Goal: Task Accomplishment & Management: Use online tool/utility

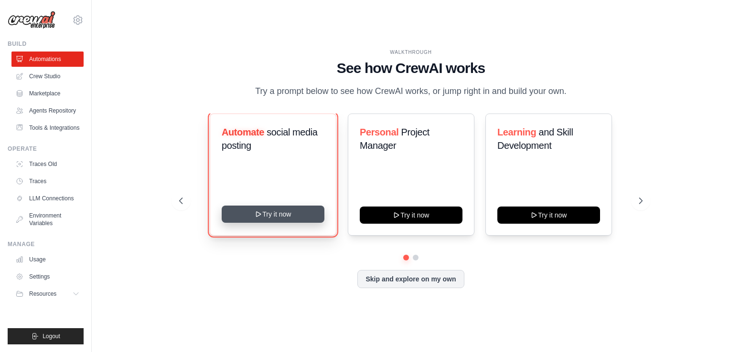
click at [254, 217] on button "Try it now" at bounding box center [273, 214] width 103 height 17
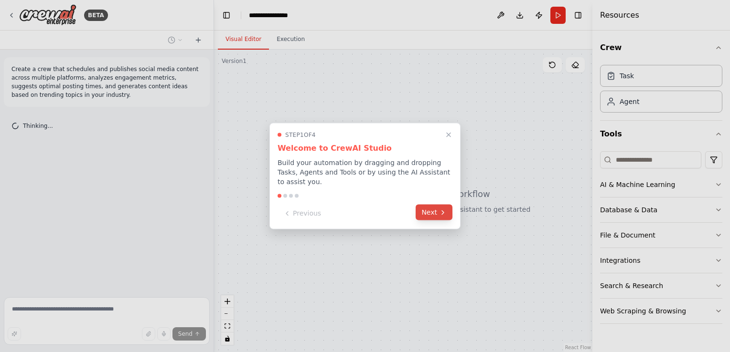
click at [427, 215] on button "Next" at bounding box center [433, 213] width 37 height 16
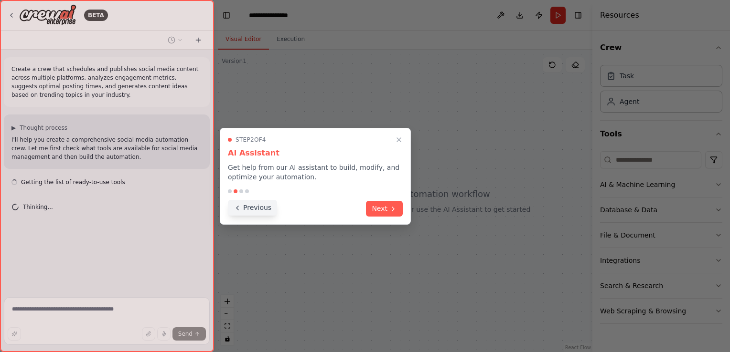
click at [250, 210] on button "Previous" at bounding box center [252, 208] width 49 height 16
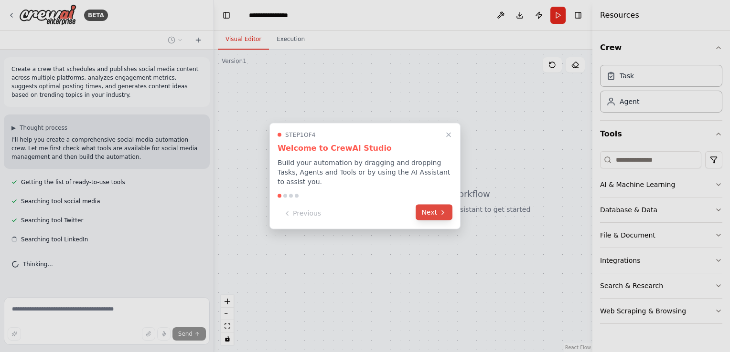
click at [434, 212] on button "Next" at bounding box center [433, 213] width 37 height 16
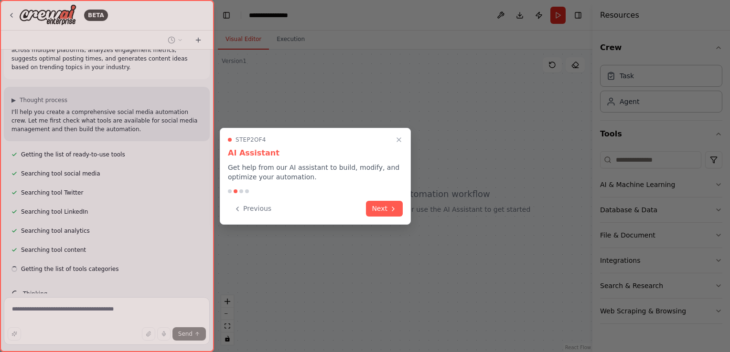
scroll to position [47, 0]
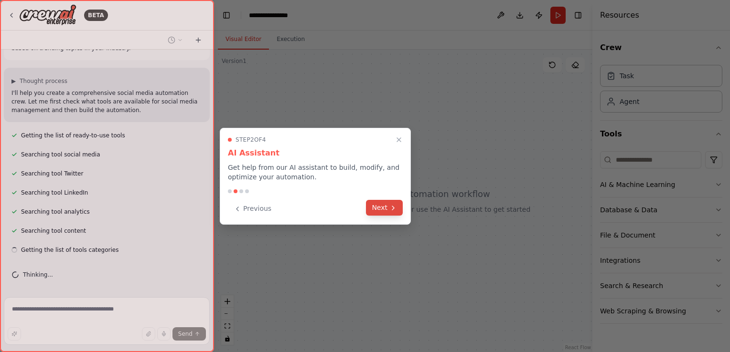
click at [375, 207] on button "Next" at bounding box center [384, 208] width 37 height 16
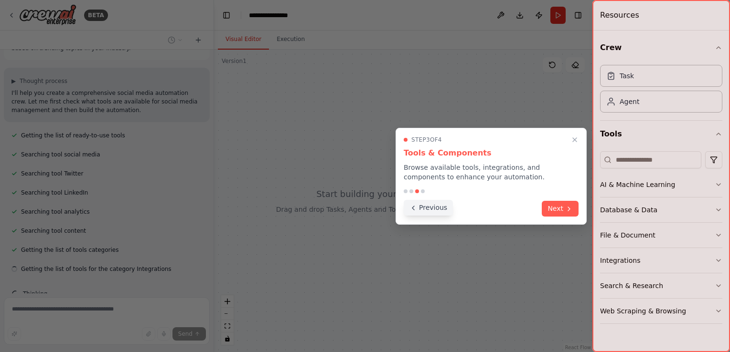
scroll to position [66, 0]
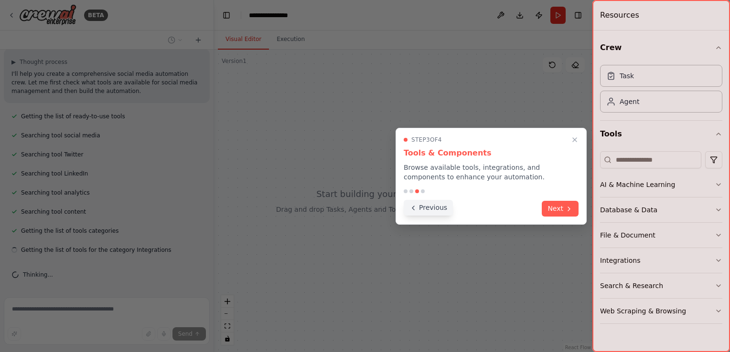
click at [424, 211] on button "Previous" at bounding box center [427, 208] width 49 height 16
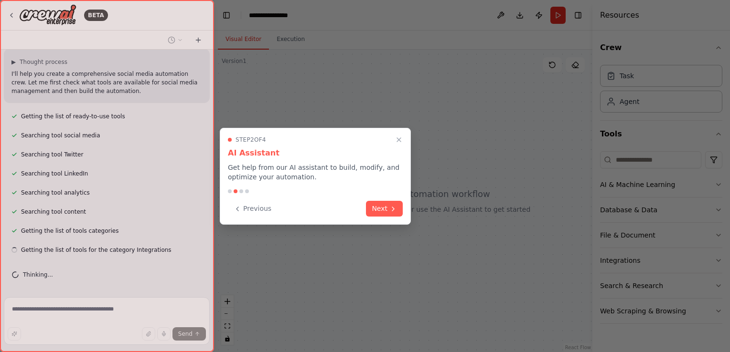
click at [424, 211] on div at bounding box center [365, 176] width 730 height 352
click at [245, 215] on button "Previous" at bounding box center [252, 208] width 49 height 16
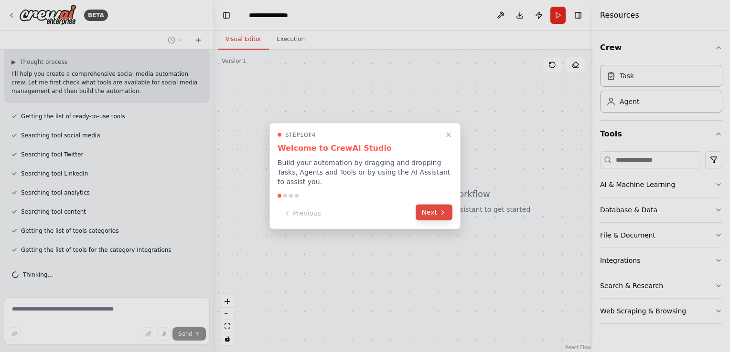
click at [426, 214] on button "Next" at bounding box center [433, 213] width 37 height 16
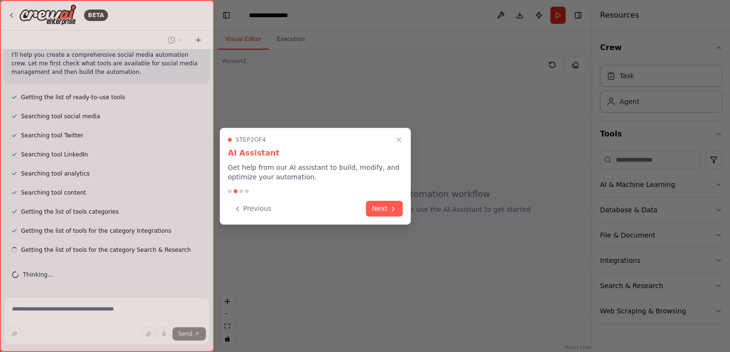
click at [426, 214] on div at bounding box center [365, 176] width 730 height 352
click at [387, 208] on button "Next" at bounding box center [384, 208] width 37 height 16
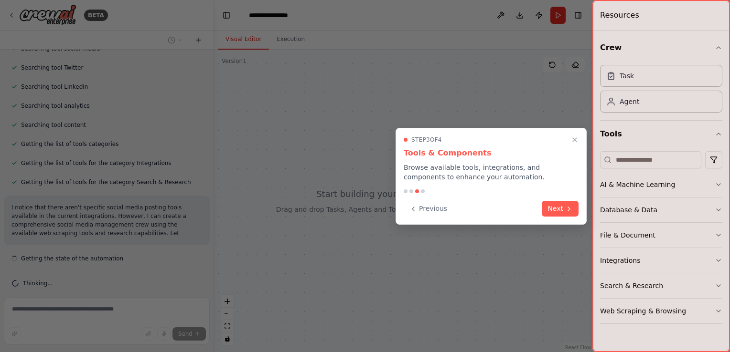
scroll to position [161, 0]
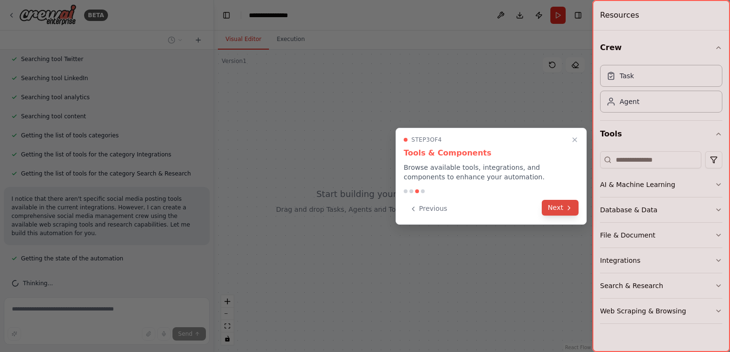
click at [551, 207] on button "Next" at bounding box center [559, 208] width 37 height 16
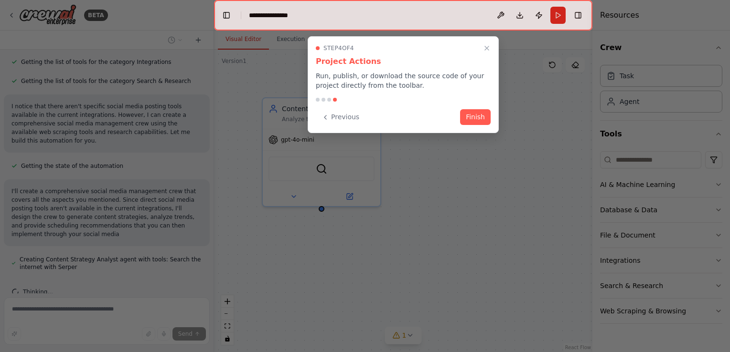
scroll to position [263, 0]
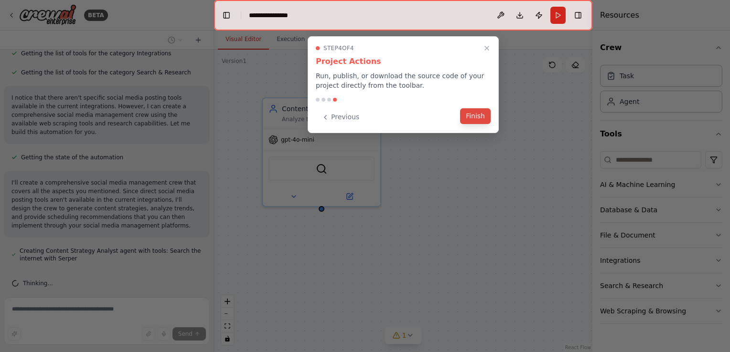
click at [470, 117] on button "Finish" at bounding box center [475, 116] width 31 height 16
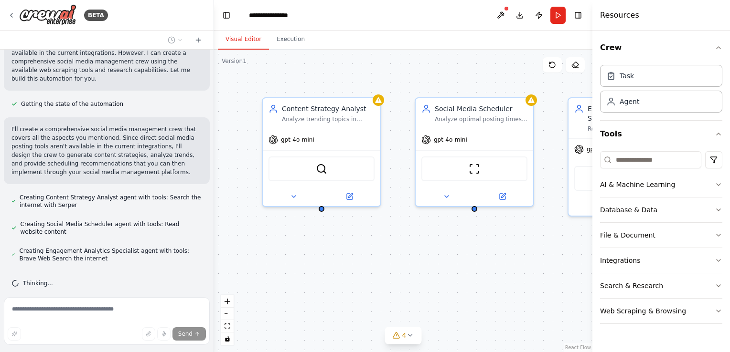
scroll to position [343, 0]
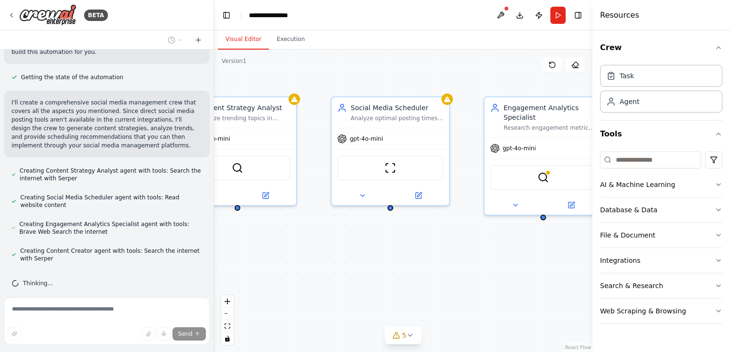
drag, startPoint x: 351, startPoint y: 278, endPoint x: 265, endPoint y: 276, distance: 85.5
click at [265, 276] on div "Content Strategy Analyst Analyze trending topics in {industry} and generate cre…" at bounding box center [403, 201] width 378 height 303
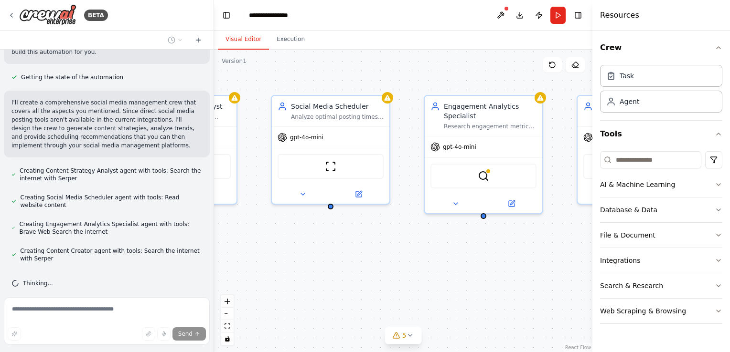
drag, startPoint x: 414, startPoint y: 257, endPoint x: 356, endPoint y: 256, distance: 58.3
click at [356, 256] on div "Content Strategy Analyst Analyze trending topics in {industry} and generate cre…" at bounding box center [403, 201] width 378 height 303
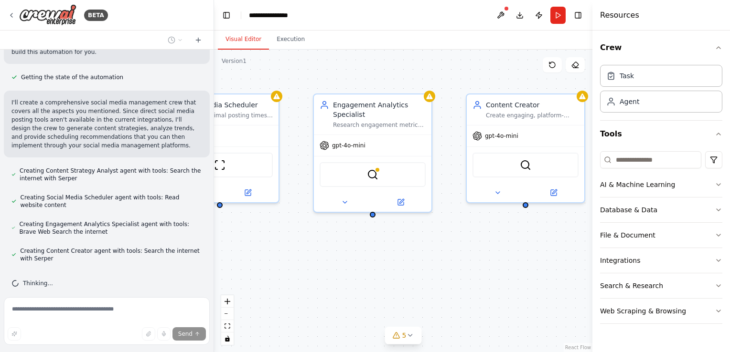
drag, startPoint x: 483, startPoint y: 258, endPoint x: 363, endPoint y: 255, distance: 119.9
click at [363, 255] on div "Content Strategy Analyst Analyze trending topics in {industry} and generate cre…" at bounding box center [403, 201] width 378 height 303
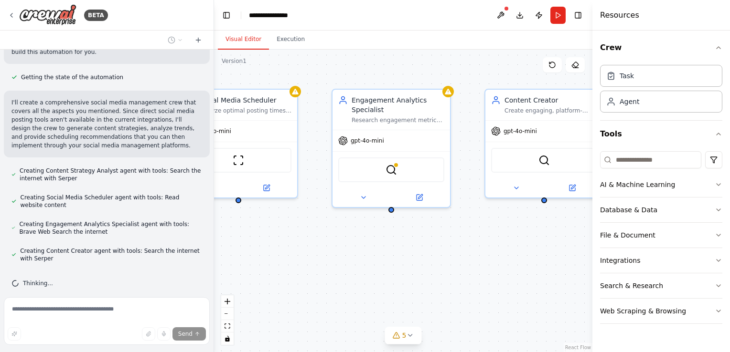
drag, startPoint x: 487, startPoint y: 260, endPoint x: 529, endPoint y: 255, distance: 42.7
click at [530, 255] on div "Content Strategy Analyst Analyze trending topics in {industry} and generate cre…" at bounding box center [403, 201] width 378 height 303
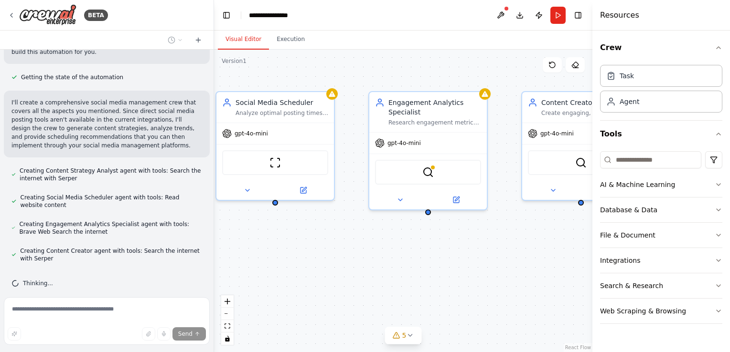
drag, startPoint x: 460, startPoint y: 260, endPoint x: 487, endPoint y: 264, distance: 27.6
click at [487, 264] on div "Content Strategy Analyst Analyze trending topics in {industry} and generate cre…" at bounding box center [403, 201] width 378 height 303
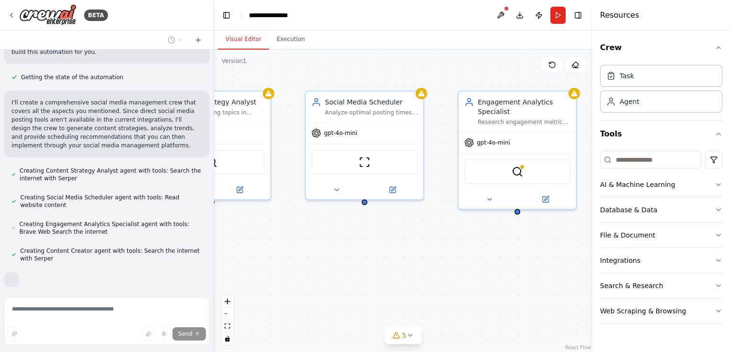
scroll to position [393, 0]
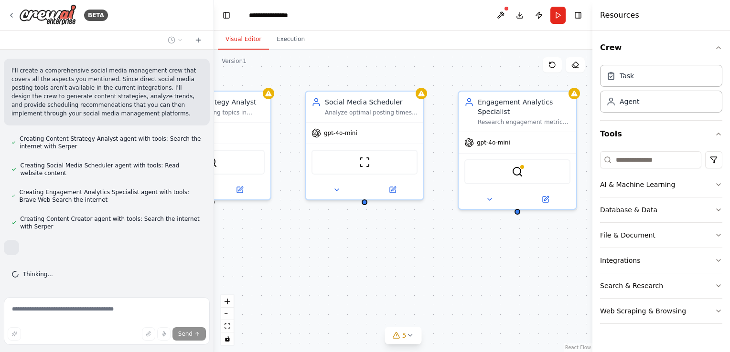
drag, startPoint x: 346, startPoint y: 262, endPoint x: 436, endPoint y: 261, distance: 89.8
click at [436, 261] on div "Content Strategy Analyst Analyze trending topics in {industry} and generate cre…" at bounding box center [403, 201] width 378 height 303
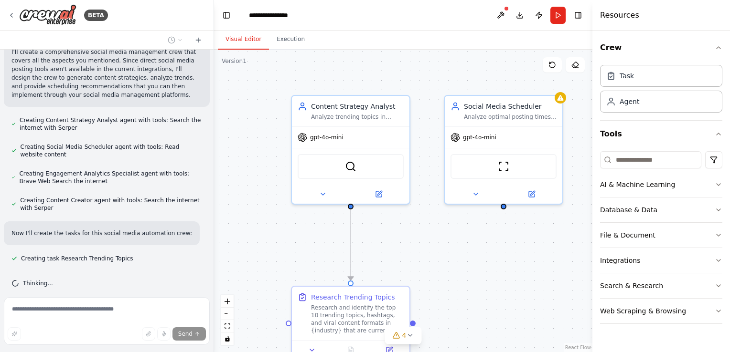
drag, startPoint x: 326, startPoint y: 256, endPoint x: 468, endPoint y: 261, distance: 142.4
click at [468, 261] on div ".deletable-edge-delete-btn { width: 20px; height: 20px; border: 0px solid #ffff…" at bounding box center [403, 201] width 378 height 303
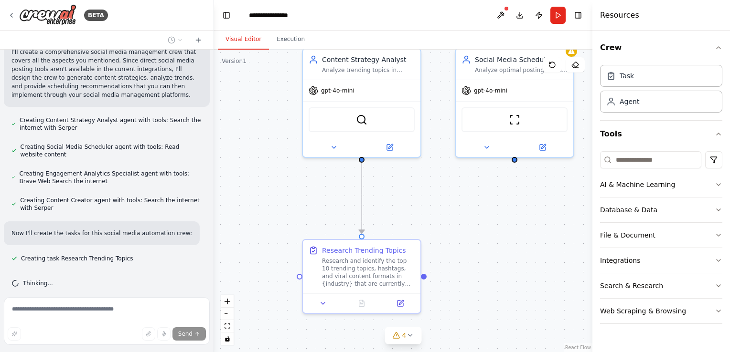
drag, startPoint x: 269, startPoint y: 216, endPoint x: 276, endPoint y: 169, distance: 47.3
click at [276, 169] on div ".deletable-edge-delete-btn { width: 20px; height: 20px; border: 0px solid #ffff…" at bounding box center [403, 201] width 378 height 303
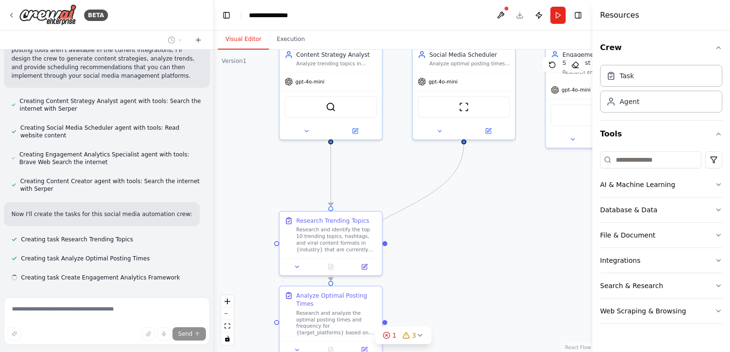
scroll to position [432, 0]
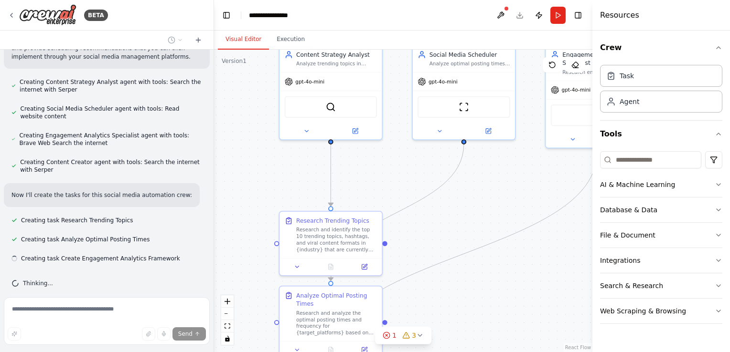
drag, startPoint x: 267, startPoint y: 188, endPoint x: 248, endPoint y: 169, distance: 27.0
click at [248, 169] on div ".deletable-edge-delete-btn { width: 20px; height: 20px; border: 0px solid #ffff…" at bounding box center [403, 201] width 378 height 303
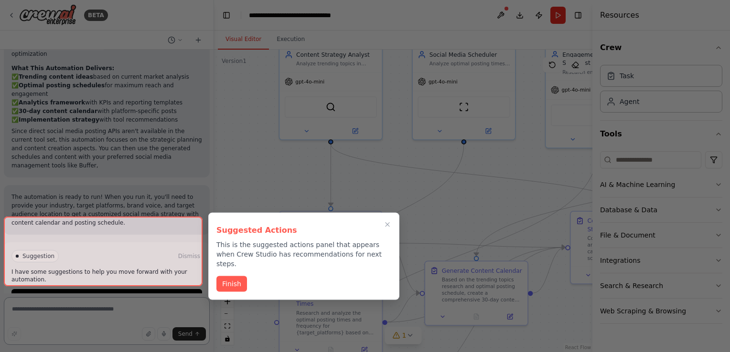
scroll to position [990, 0]
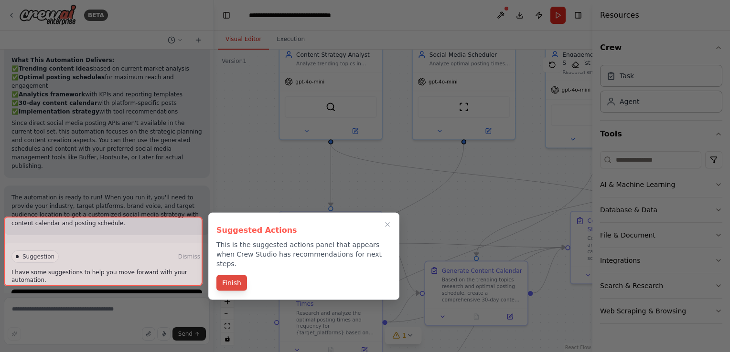
click at [226, 275] on button "Finish" at bounding box center [231, 283] width 31 height 16
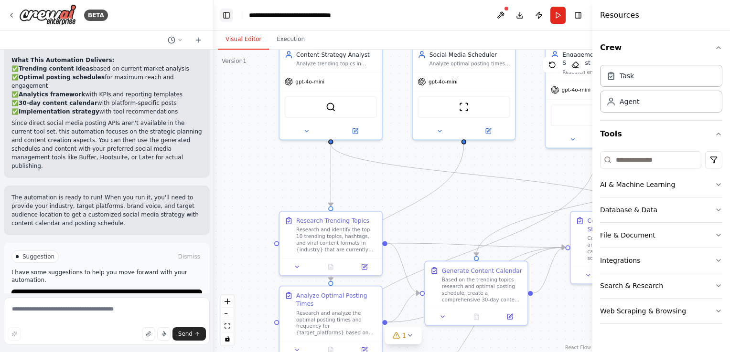
click at [224, 12] on button "Toggle Left Sidebar" at bounding box center [226, 15] width 13 height 13
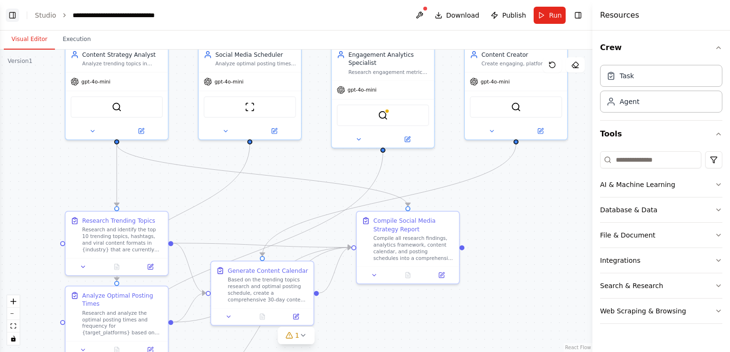
click at [11, 12] on button "Toggle Left Sidebar" at bounding box center [12, 15] width 13 height 13
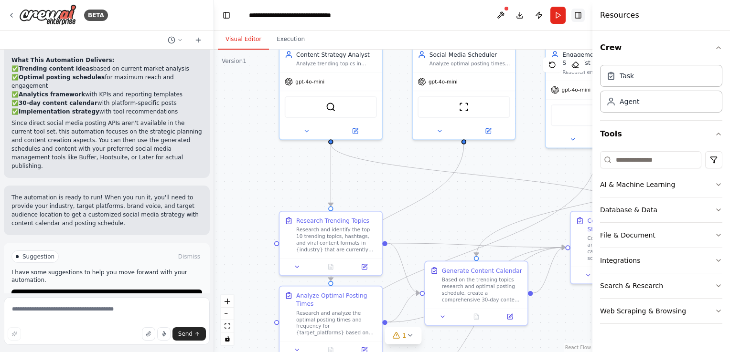
click at [578, 11] on button "Toggle Right Sidebar" at bounding box center [577, 15] width 13 height 13
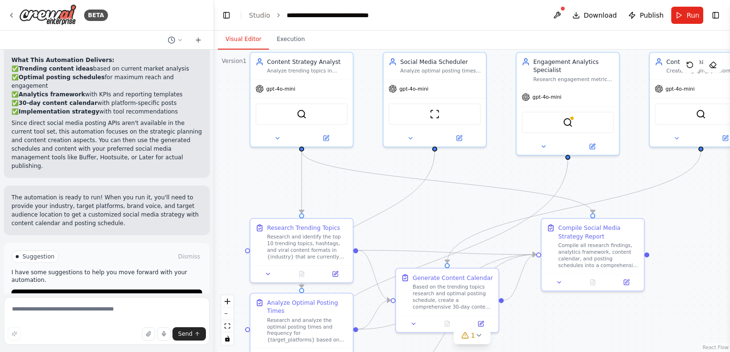
drag, startPoint x: 506, startPoint y: 199, endPoint x: 478, endPoint y: 206, distance: 28.6
click at [478, 206] on div ".deletable-edge-delete-btn { width: 20px; height: 20px; border: 0px solid #ffff…" at bounding box center [472, 201] width 516 height 303
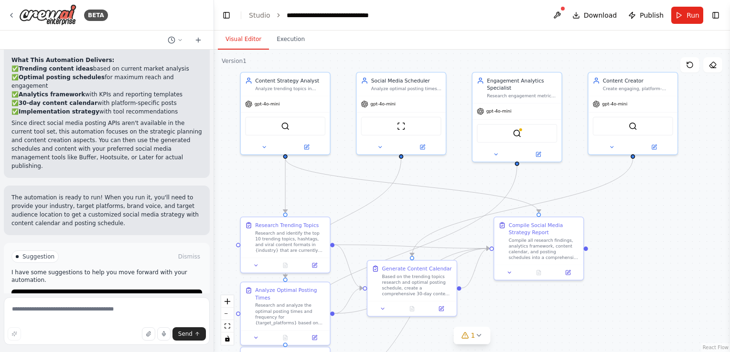
drag, startPoint x: 453, startPoint y: 203, endPoint x: 414, endPoint y: 203, distance: 38.7
click at [414, 203] on div ".deletable-edge-delete-btn { width: 20px; height: 20px; border: 0px solid #ffff…" at bounding box center [472, 201] width 516 height 303
click at [322, 15] on div "**********" at bounding box center [339, 16] width 107 height 10
click at [386, 130] on div "ScrapeWebsiteTool" at bounding box center [401, 125] width 80 height 19
click at [374, 148] on button at bounding box center [380, 145] width 41 height 9
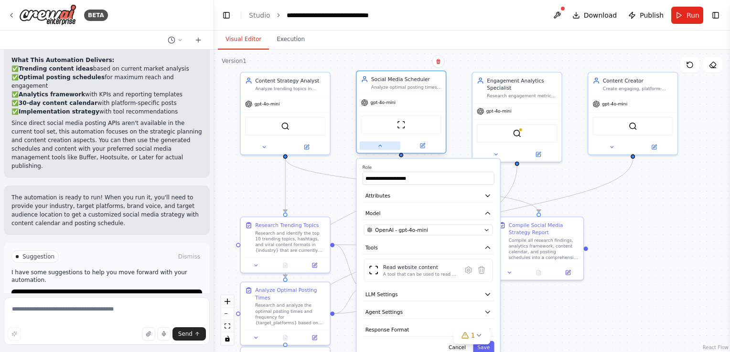
click at [374, 148] on button at bounding box center [380, 145] width 41 height 9
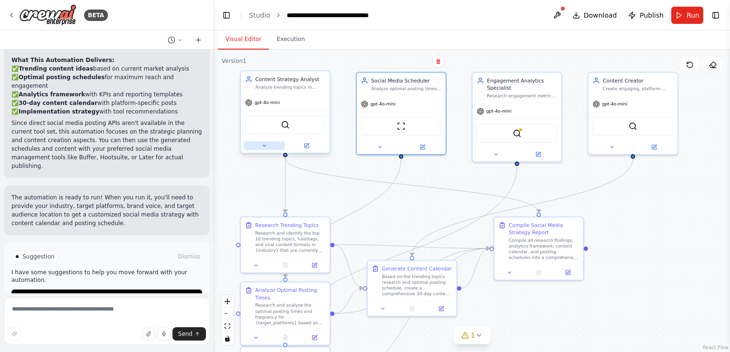
click at [256, 148] on button at bounding box center [264, 145] width 41 height 9
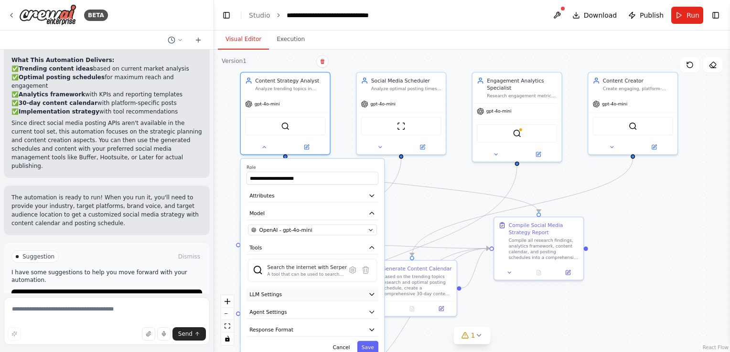
click at [305, 298] on button "LLM Settings" at bounding box center [312, 294] width 132 height 13
click at [301, 293] on button "LLM Settings" at bounding box center [312, 294] width 132 height 13
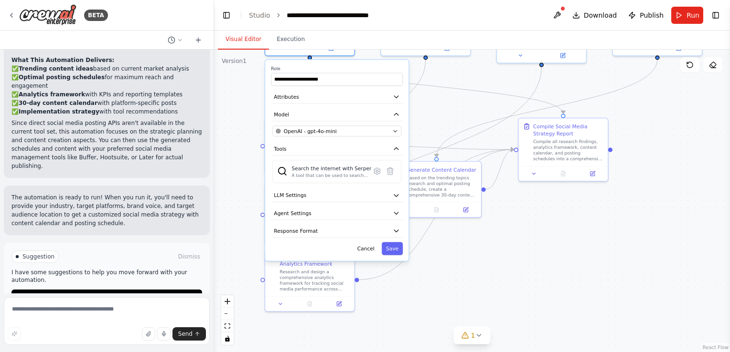
drag, startPoint x: 668, startPoint y: 272, endPoint x: 687, endPoint y: 173, distance: 101.0
click at [687, 173] on div ".deletable-edge-delete-btn { width: 20px; height: 20px; border: 0px solid #ffff…" at bounding box center [472, 201] width 516 height 303
click at [291, 216] on button "Agent Settings" at bounding box center [337, 213] width 132 height 13
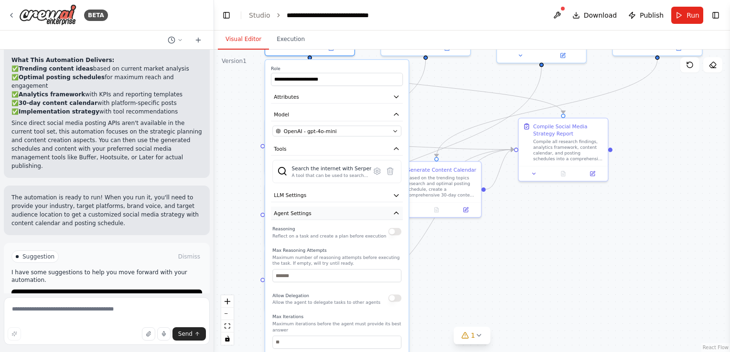
click at [291, 216] on button "Agent Settings" at bounding box center [337, 213] width 132 height 13
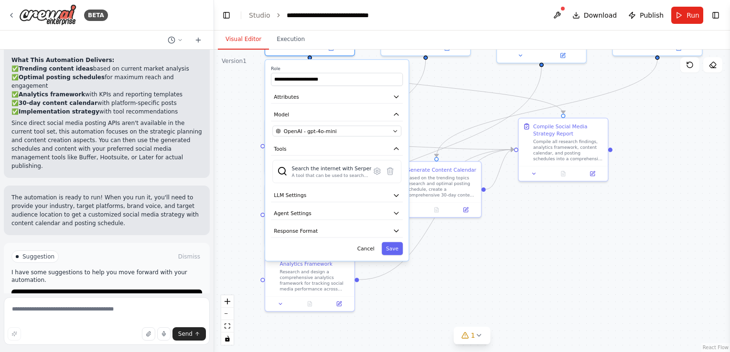
click at [540, 261] on div ".deletable-edge-delete-btn { width: 20px; height: 20px; border: 0px solid #ffff…" at bounding box center [472, 201] width 516 height 303
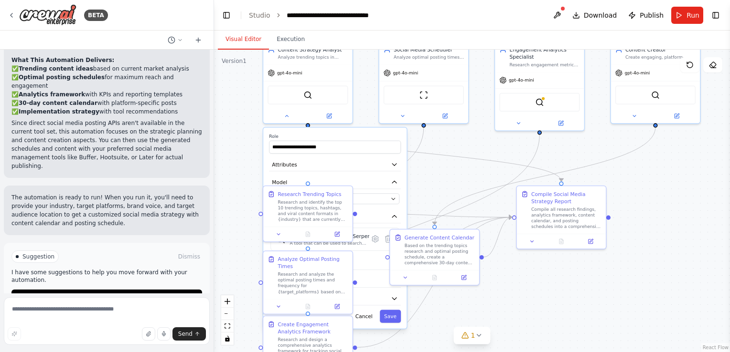
drag, startPoint x: 540, startPoint y: 258, endPoint x: 538, endPoint y: 326, distance: 67.8
click at [538, 326] on div ".deletable-edge-delete-btn { width: 20px; height: 20px; border: 0px solid #ffff…" at bounding box center [472, 201] width 516 height 303
drag, startPoint x: 469, startPoint y: 152, endPoint x: 468, endPoint y: 161, distance: 9.6
click at [468, 161] on div ".deletable-edge-delete-btn { width: 20px; height: 20px; border: 0px solid #ffff…" at bounding box center [472, 201] width 516 height 303
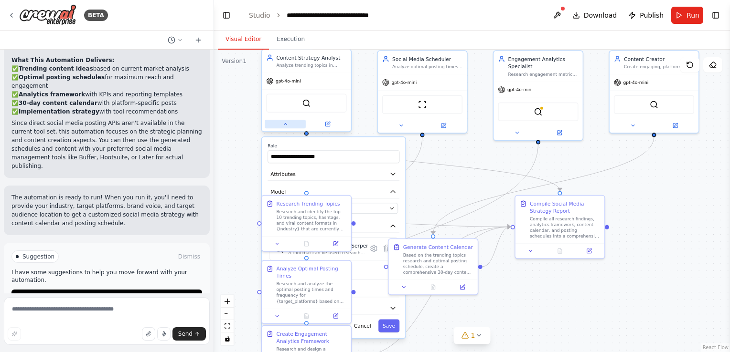
click at [281, 126] on button at bounding box center [285, 124] width 41 height 9
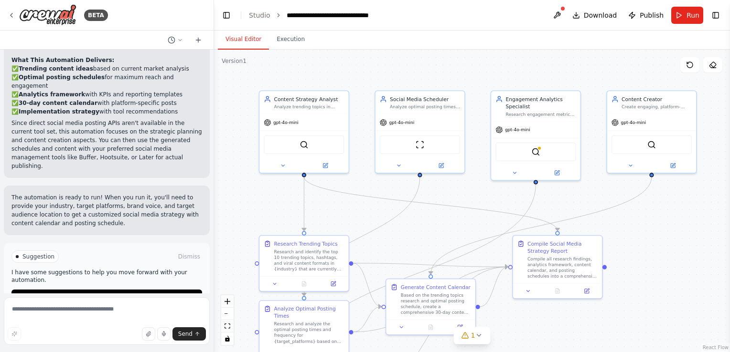
drag, startPoint x: 225, startPoint y: 169, endPoint x: 223, endPoint y: 209, distance: 40.2
click at [223, 209] on div ".deletable-edge-delete-btn { width: 20px; height: 20px; border: 0px solid #ffff…" at bounding box center [472, 201] width 516 height 303
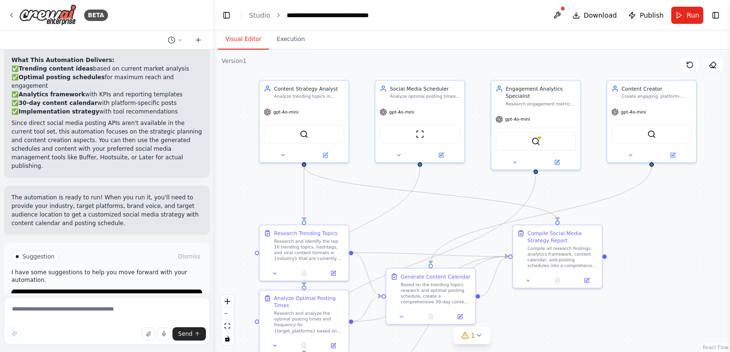
drag, startPoint x: 408, startPoint y: 244, endPoint x: 408, endPoint y: 225, distance: 18.1
click at [408, 232] on div ".deletable-edge-delete-btn { width: 20px; height: 20px; border: 0px solid #ffff…" at bounding box center [472, 201] width 516 height 303
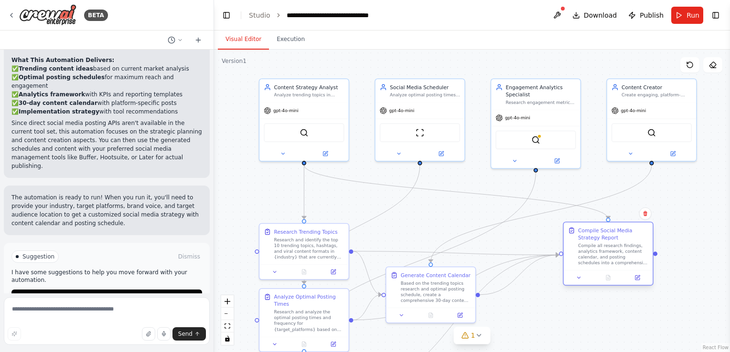
drag, startPoint x: 563, startPoint y: 266, endPoint x: 612, endPoint y: 264, distance: 48.3
click at [612, 264] on div "Compile Social Media Strategy Report Compile all research findings, analytics f…" at bounding box center [607, 247] width 89 height 48
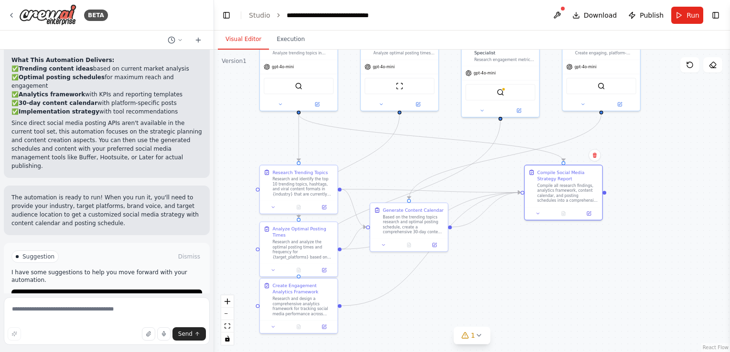
drag, startPoint x: 242, startPoint y: 193, endPoint x: 242, endPoint y: 138, distance: 54.9
click at [242, 138] on div ".deletable-edge-delete-btn { width: 20px; height: 20px; border: 0px solid #ffff…" at bounding box center [472, 201] width 516 height 303
drag, startPoint x: 295, startPoint y: 185, endPoint x: 264, endPoint y: 158, distance: 41.6
click at [264, 158] on div "Research and identify the top 10 trending topics, hashtags, and viral content f…" at bounding box center [271, 160] width 61 height 20
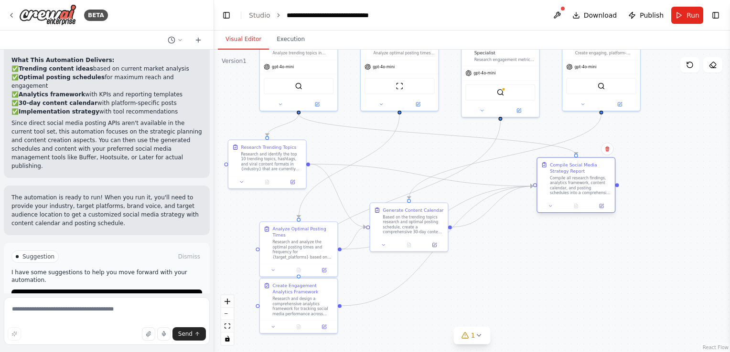
drag, startPoint x: 570, startPoint y: 205, endPoint x: 579, endPoint y: 201, distance: 10.7
click at [579, 201] on div at bounding box center [575, 206] width 77 height 13
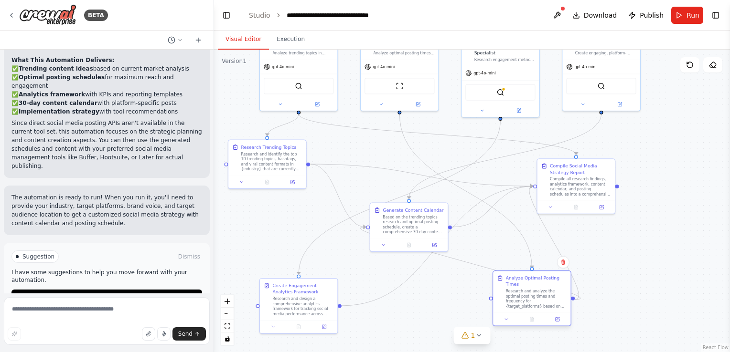
drag, startPoint x: 296, startPoint y: 247, endPoint x: 532, endPoint y: 301, distance: 242.4
click at [532, 301] on div "Research and analyze the optimal posting times and frequency for {target_platfo…" at bounding box center [536, 299] width 61 height 20
drag, startPoint x: 430, startPoint y: 238, endPoint x: 413, endPoint y: 238, distance: 16.7
click at [413, 238] on div at bounding box center [392, 243] width 77 height 13
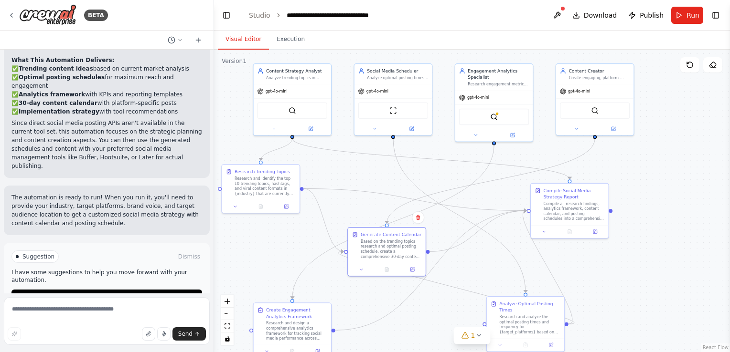
drag, startPoint x: 363, startPoint y: 149, endPoint x: 357, endPoint y: 174, distance: 25.1
click at [357, 174] on div ".deletable-edge-delete-btn { width: 20px; height: 20px; border: 0px solid #ffff…" at bounding box center [472, 201] width 516 height 303
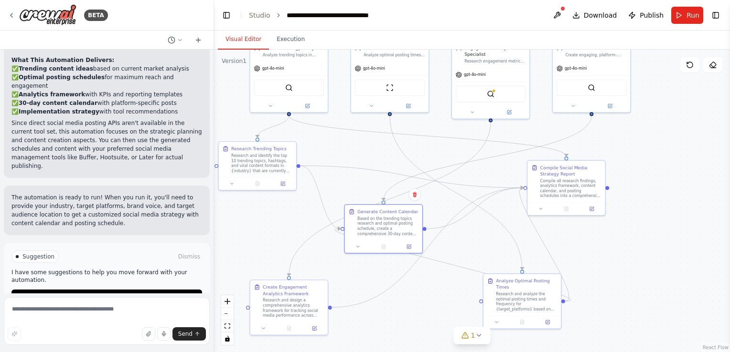
drag, startPoint x: 498, startPoint y: 272, endPoint x: 495, endPoint y: 249, distance: 23.2
click at [495, 249] on div ".deletable-edge-delete-btn { width: 20px; height: 20px; border: 0px solid #ffff…" at bounding box center [472, 201] width 516 height 303
drag, startPoint x: 508, startPoint y: 289, endPoint x: 492, endPoint y: 289, distance: 15.3
click at [492, 289] on div "Analyze Optimal Posting Times" at bounding box center [500, 283] width 61 height 12
drag, startPoint x: 495, startPoint y: 303, endPoint x: 464, endPoint y: 303, distance: 31.0
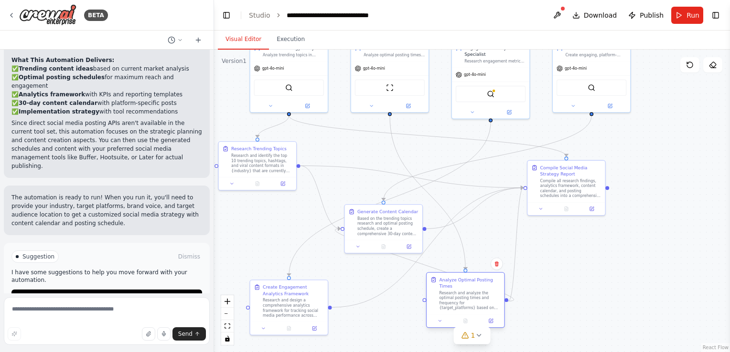
click at [464, 303] on div "Research and analyze the optimal posting times and frequency for {target_platfo…" at bounding box center [469, 301] width 61 height 20
drag, startPoint x: 445, startPoint y: 300, endPoint x: 390, endPoint y: 323, distance: 59.5
click at [390, 323] on div "Research and analyze the optimal posting times and frequency for {target_platfo…" at bounding box center [412, 326] width 61 height 20
drag, startPoint x: 398, startPoint y: 321, endPoint x: 412, endPoint y: 324, distance: 14.1
click at [412, 324] on div "Research and analyze the optimal posting times and frequency for {target_platfo…" at bounding box center [425, 326] width 61 height 20
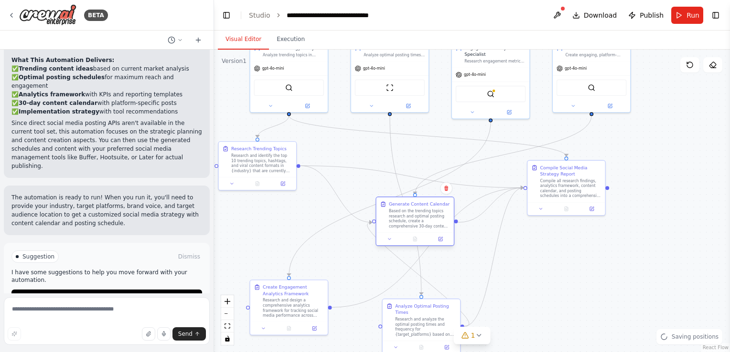
drag, startPoint x: 371, startPoint y: 240, endPoint x: 399, endPoint y: 232, distance: 29.6
click at [399, 232] on div "Generate Content Calendar Based on the trending topics research and optimal pos…" at bounding box center [414, 222] width 79 height 50
drag, startPoint x: 430, startPoint y: 219, endPoint x: 438, endPoint y: 192, distance: 27.8
click at [438, 192] on div "Based on the trending topics research and optimal posting schedule, create a co…" at bounding box center [425, 193] width 61 height 20
drag, startPoint x: 412, startPoint y: 202, endPoint x: 388, endPoint y: 237, distance: 42.2
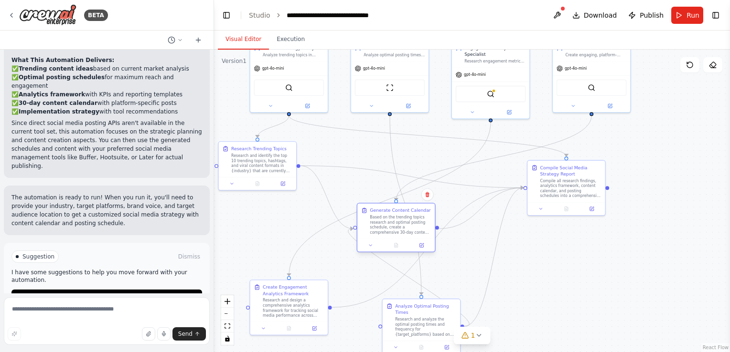
click at [388, 237] on div "Generate Content Calendar Based on the trending topics research and optimal pos…" at bounding box center [395, 221] width 77 height 35
drag, startPoint x: 278, startPoint y: 306, endPoint x: 301, endPoint y: 262, distance: 49.3
click at [301, 262] on div "Research and design a comprehensive analytics framework for tracking social med…" at bounding box center [318, 263] width 61 height 20
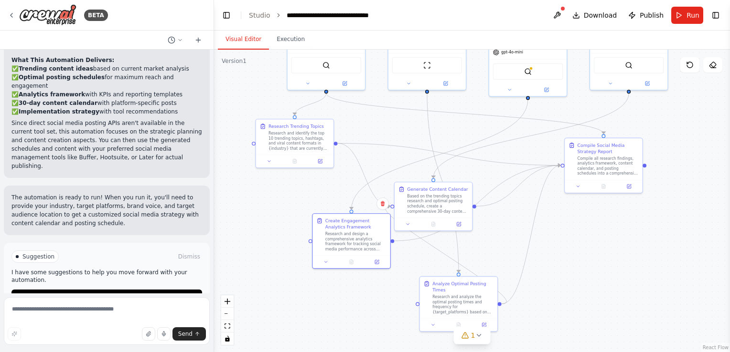
drag, startPoint x: 501, startPoint y: 284, endPoint x: 538, endPoint y: 262, distance: 43.2
click at [538, 262] on div ".deletable-edge-delete-btn { width: 20px; height: 20px; border: 0px solid #ffff…" at bounding box center [472, 201] width 516 height 303
click at [557, 12] on button at bounding box center [556, 15] width 15 height 17
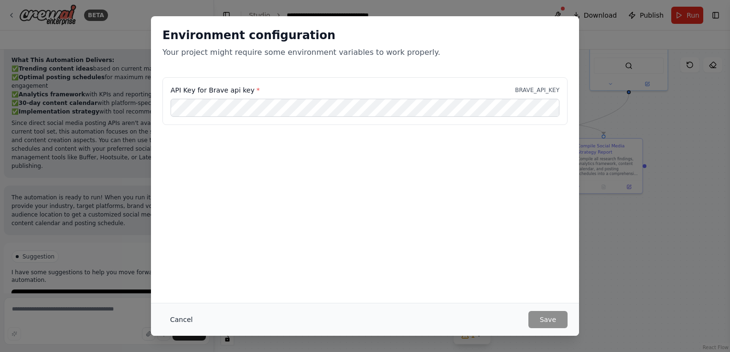
click at [181, 322] on button "Cancel" at bounding box center [181, 319] width 38 height 17
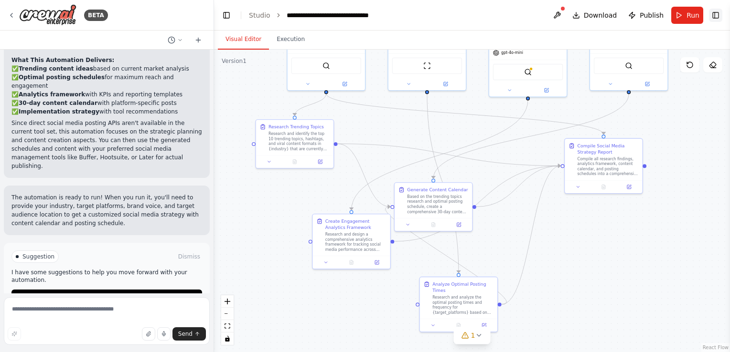
click at [712, 16] on button "Toggle Right Sidebar" at bounding box center [715, 15] width 13 height 13
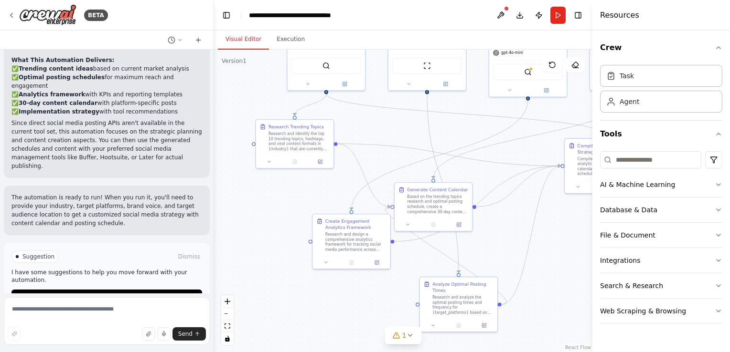
click at [254, 223] on div ".deletable-edge-delete-btn { width: 20px; height: 20px; border: 0px solid #ffff…" at bounding box center [403, 201] width 378 height 303
click at [632, 73] on div "Task" at bounding box center [626, 76] width 14 height 10
click at [634, 77] on div "Task" at bounding box center [661, 75] width 122 height 22
click at [655, 107] on div "Agent" at bounding box center [661, 101] width 122 height 22
drag, startPoint x: 655, startPoint y: 106, endPoint x: 659, endPoint y: 94, distance: 13.0
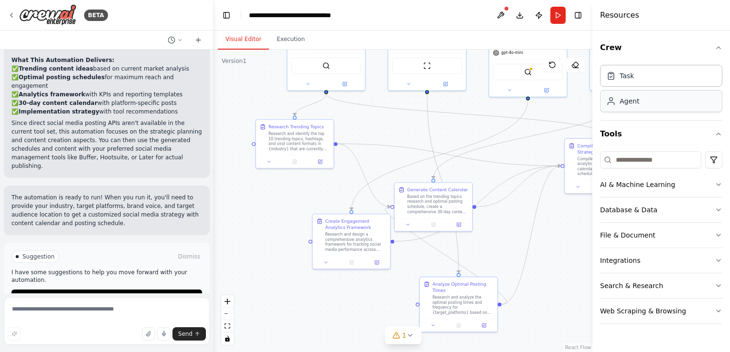
click at [659, 94] on div "Agent" at bounding box center [661, 101] width 122 height 22
click at [643, 188] on div "AI & Machine Learning" at bounding box center [637, 185] width 75 height 10
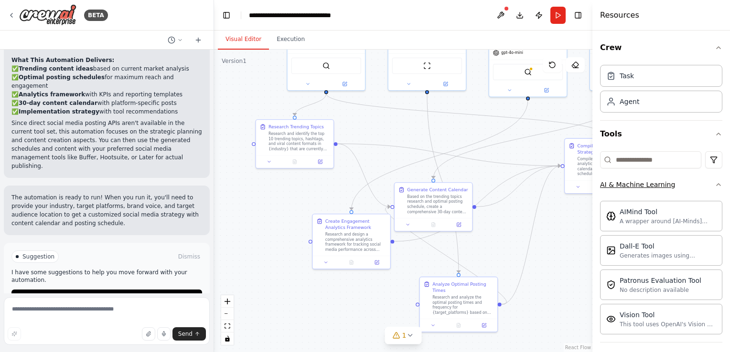
click at [643, 187] on div "AI & Machine Learning" at bounding box center [637, 185] width 75 height 10
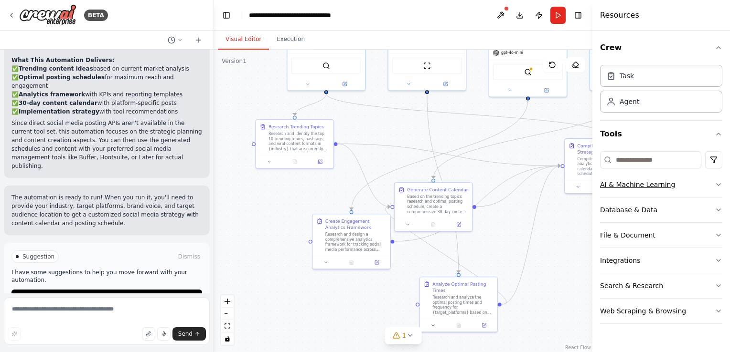
click at [643, 187] on div "AI & Machine Learning" at bounding box center [637, 185] width 75 height 10
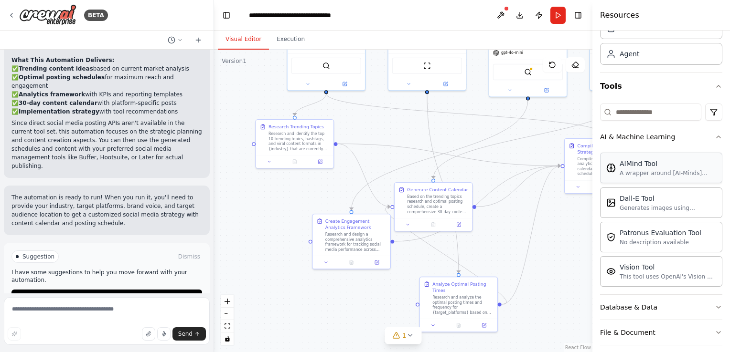
scroll to position [95, 0]
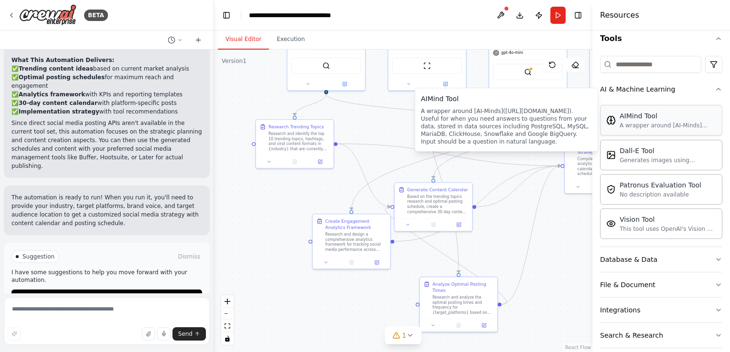
click at [655, 125] on div "A wrapper around [AI-Minds](https://mindsdb.com/minds). Useful for when you nee…" at bounding box center [667, 126] width 96 height 8
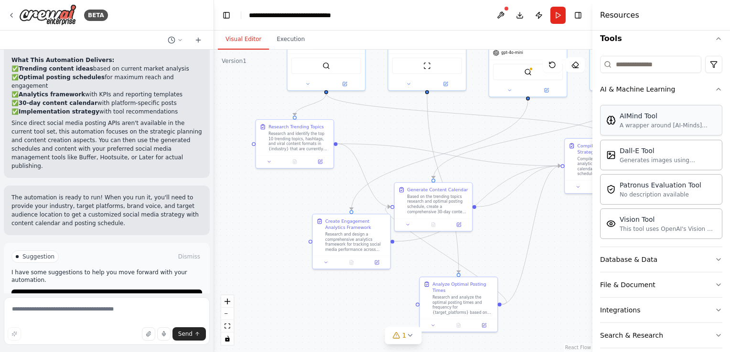
click at [659, 106] on div "AIMind Tool A wrapper around [AI-Minds](https://mindsdb.com/minds). Useful for …" at bounding box center [661, 120] width 122 height 31
click at [659, 102] on div "AIMind Tool A wrapper around [AI-Minds](https://mindsdb.com/minds). Useful for …" at bounding box center [661, 171] width 122 height 138
click at [172, 290] on button "Run Automation" at bounding box center [106, 297] width 191 height 15
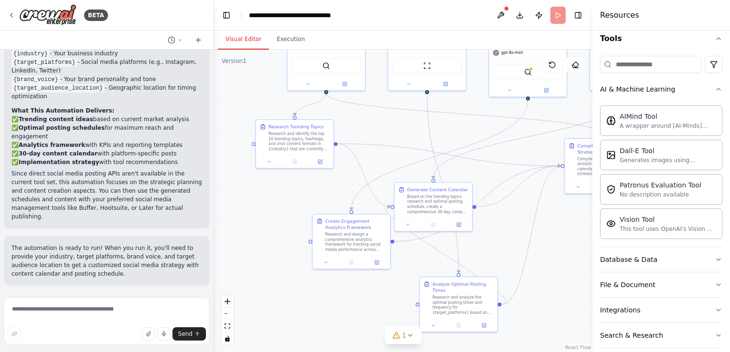
scroll to position [913, 0]
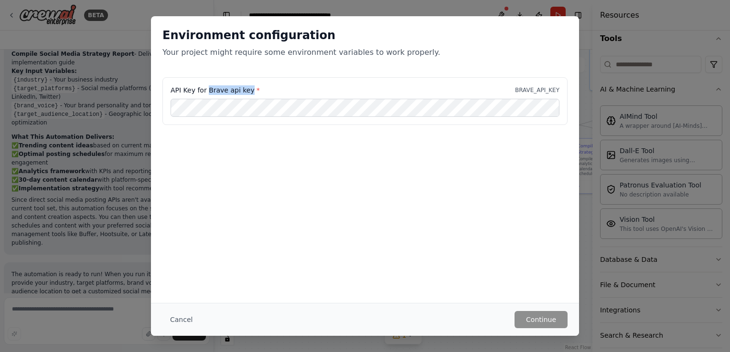
drag, startPoint x: 207, startPoint y: 89, endPoint x: 247, endPoint y: 88, distance: 40.1
click at [247, 88] on label "API Key for Brave api key *" at bounding box center [214, 90] width 89 height 10
copy label "Brave api key"
click at [69, 162] on div "Environment configuration Your project might require some environment variables…" at bounding box center [365, 176] width 730 height 352
click at [187, 317] on button "Cancel" at bounding box center [181, 319] width 38 height 17
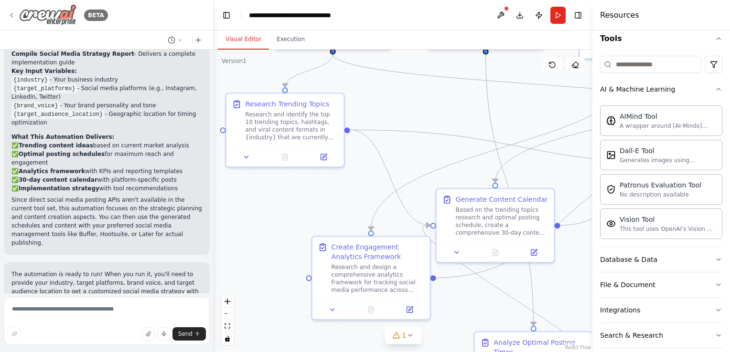
click at [14, 11] on div "BETA" at bounding box center [58, 14] width 100 height 21
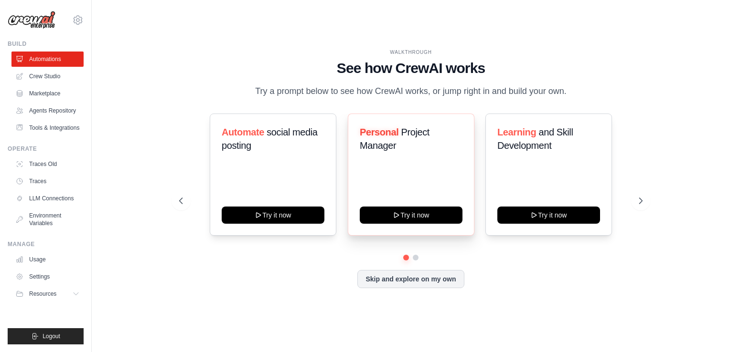
click at [399, 155] on div "Personal Project Manager" at bounding box center [411, 143] width 103 height 34
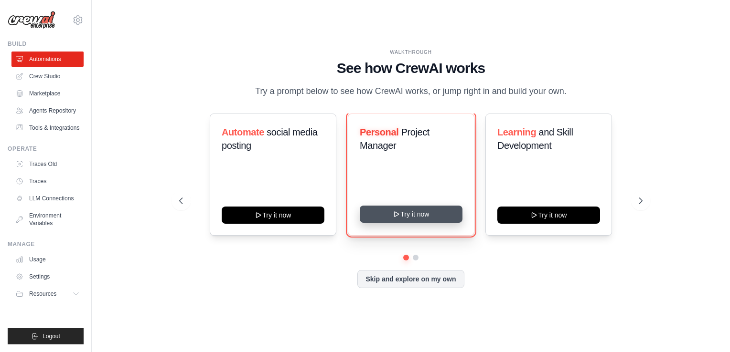
click at [410, 222] on button "Try it now" at bounding box center [411, 214] width 103 height 17
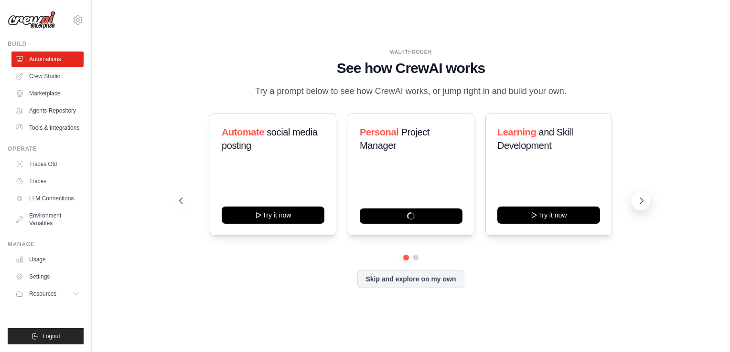
click at [638, 201] on icon at bounding box center [641, 201] width 10 height 10
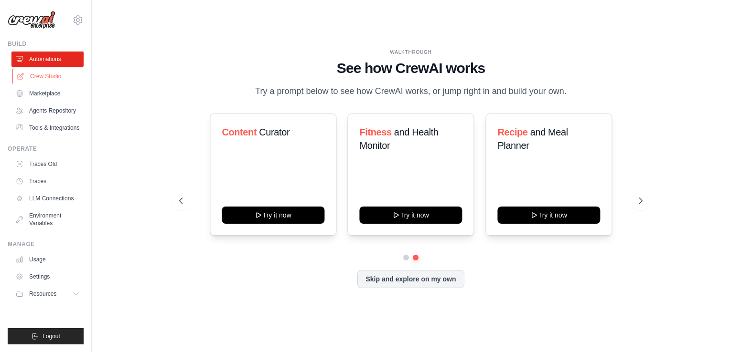
click at [41, 76] on link "Crew Studio" at bounding box center [48, 76] width 72 height 15
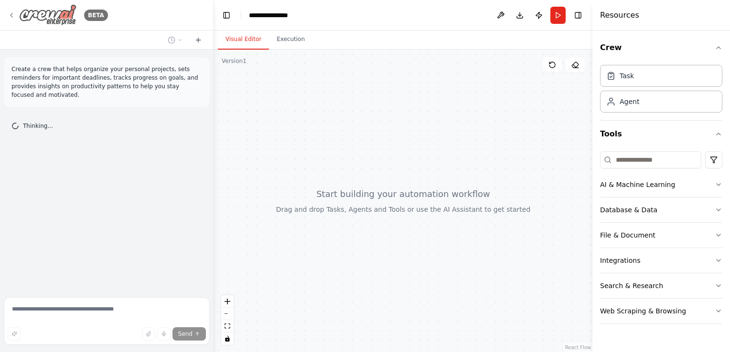
click at [12, 14] on icon at bounding box center [12, 15] width 8 height 8
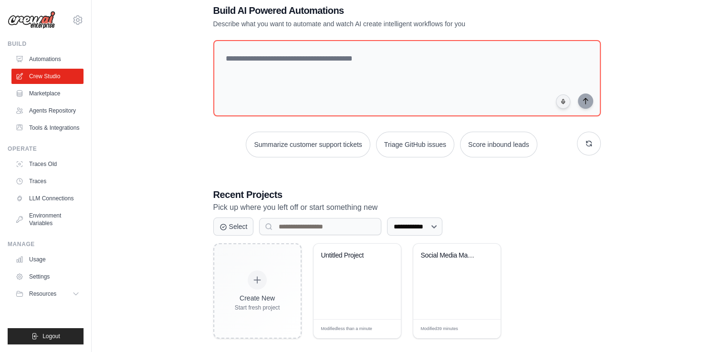
scroll to position [32, 0]
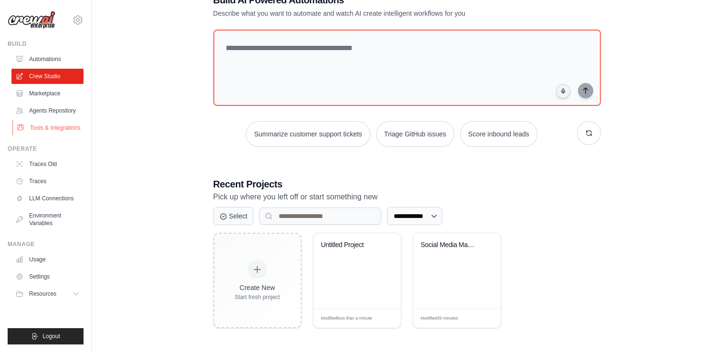
click at [57, 126] on link "Tools & Integrations" at bounding box center [48, 127] width 72 height 15
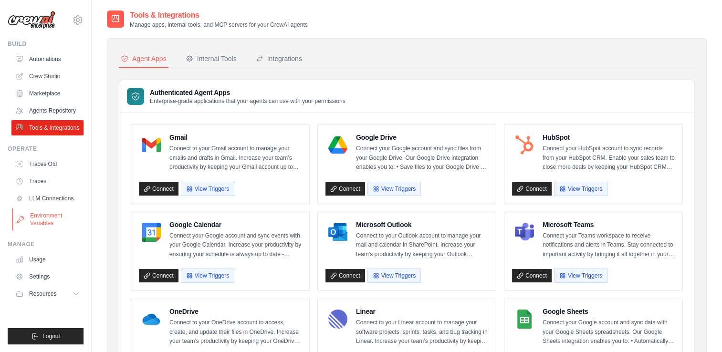
click at [46, 217] on link "Environment Variables" at bounding box center [48, 219] width 72 height 23
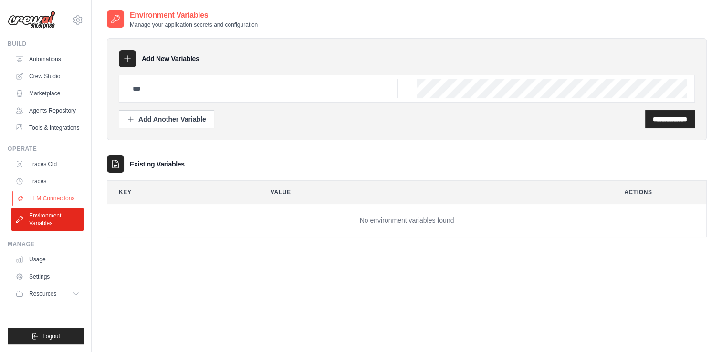
click at [44, 202] on link "LLM Connections" at bounding box center [48, 198] width 72 height 15
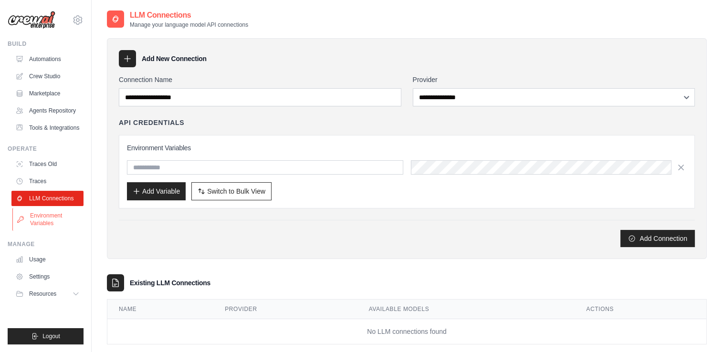
click at [44, 222] on link "Environment Variables" at bounding box center [48, 219] width 72 height 23
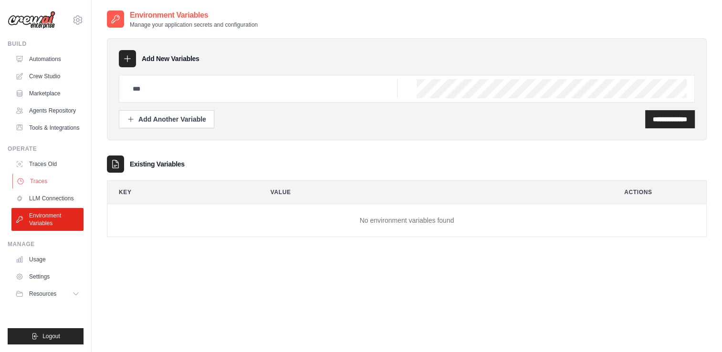
click at [42, 177] on link "Traces" at bounding box center [48, 181] width 72 height 15
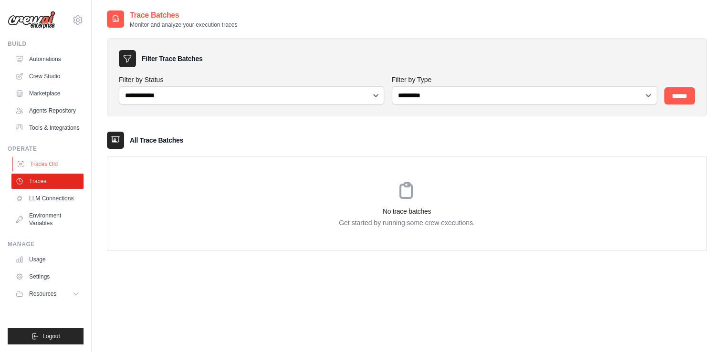
click at [45, 158] on link "Traces Old" at bounding box center [48, 164] width 72 height 15
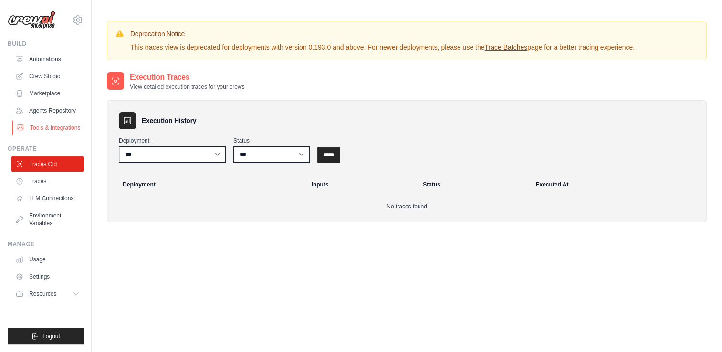
click at [51, 120] on link "Tools & Integrations" at bounding box center [48, 127] width 72 height 15
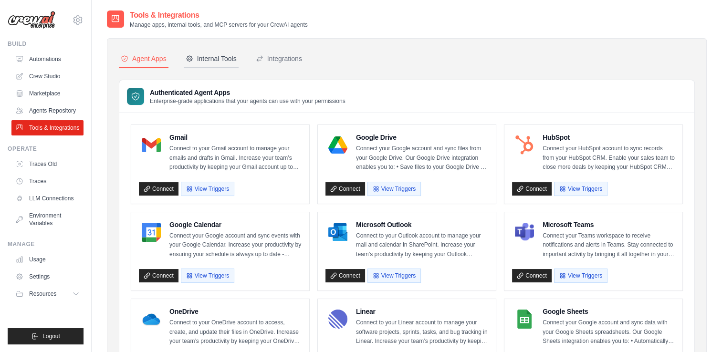
click at [213, 60] on div "Internal Tools" at bounding box center [211, 59] width 51 height 10
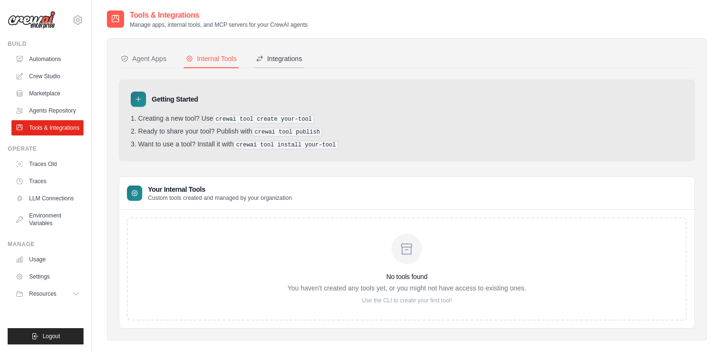
click at [281, 57] on div "Integrations" at bounding box center [279, 59] width 46 height 10
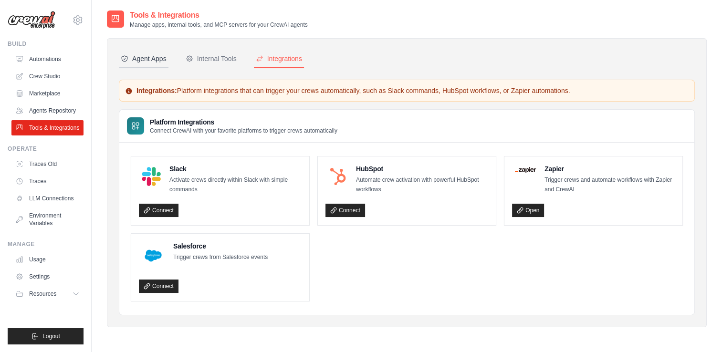
click at [138, 62] on div "Agent Apps" at bounding box center [144, 59] width 46 height 10
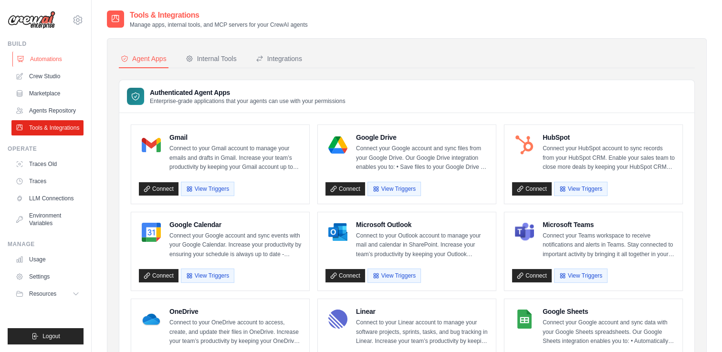
click at [45, 60] on link "Automations" at bounding box center [48, 59] width 72 height 15
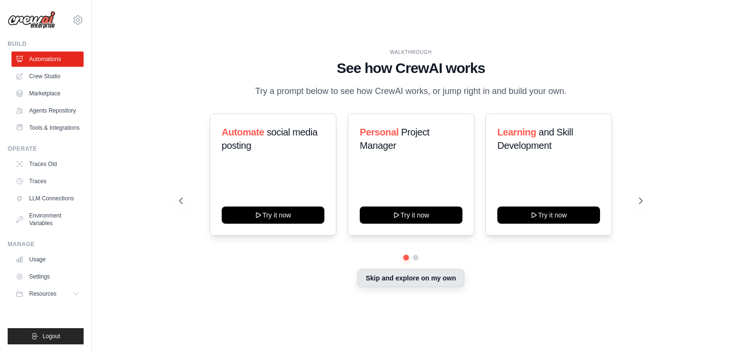
click at [374, 282] on button "Skip and explore on my own" at bounding box center [410, 278] width 106 height 18
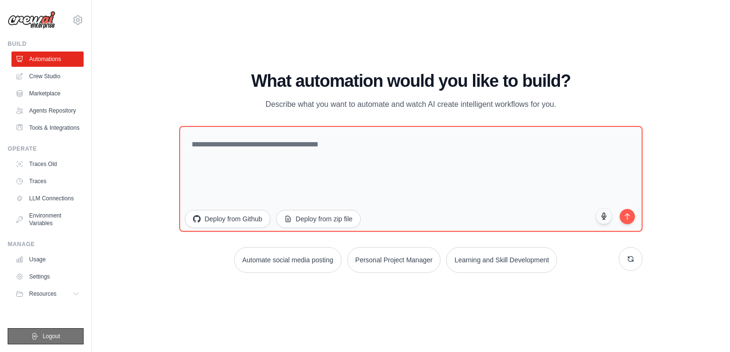
click at [56, 339] on span "Logout" at bounding box center [51, 337] width 18 height 8
